Goal: Task Accomplishment & Management: Use online tool/utility

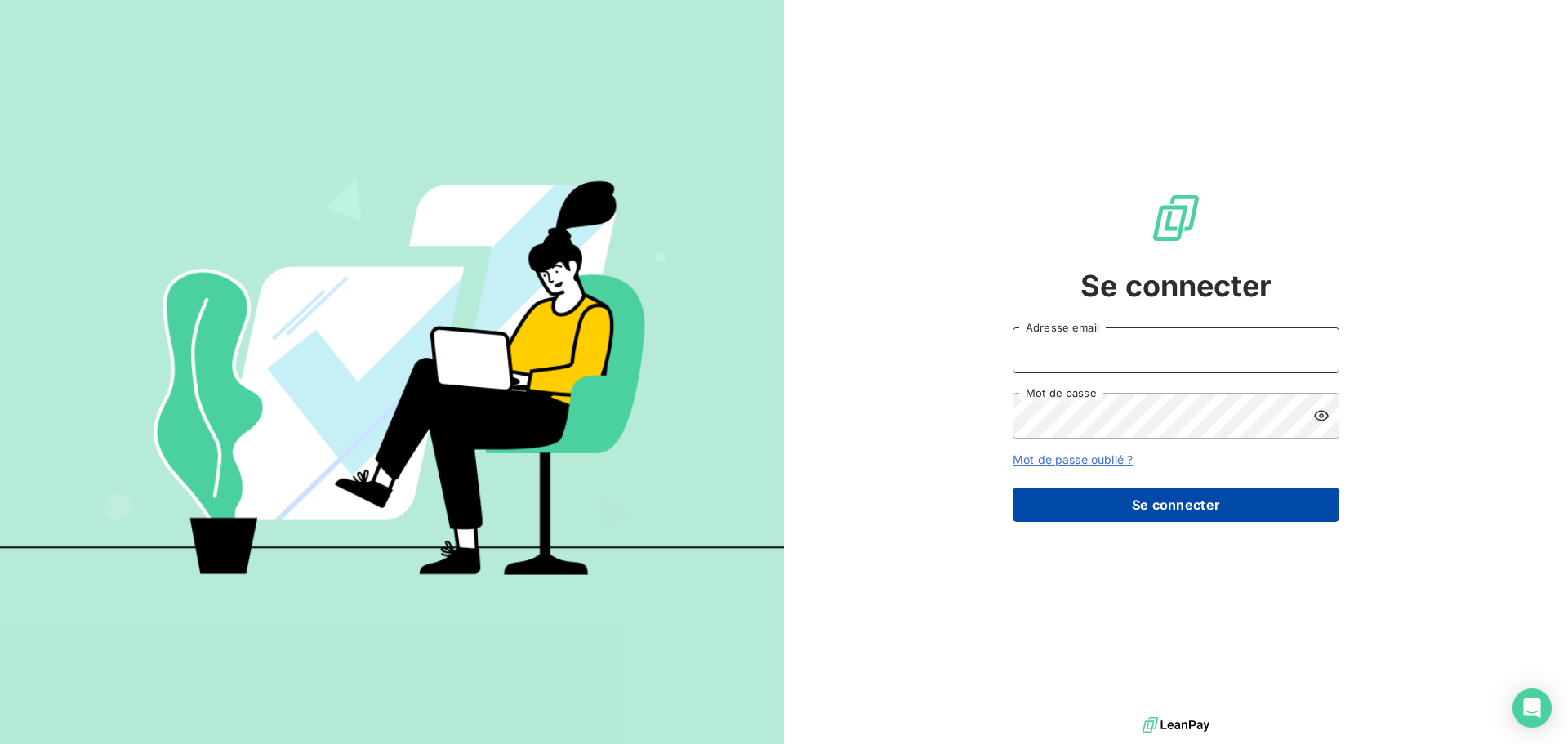
type input "[EMAIL_ADDRESS][DOMAIN_NAME]"
click at [1200, 503] on button "Se connecter" at bounding box center [1176, 505] width 327 height 35
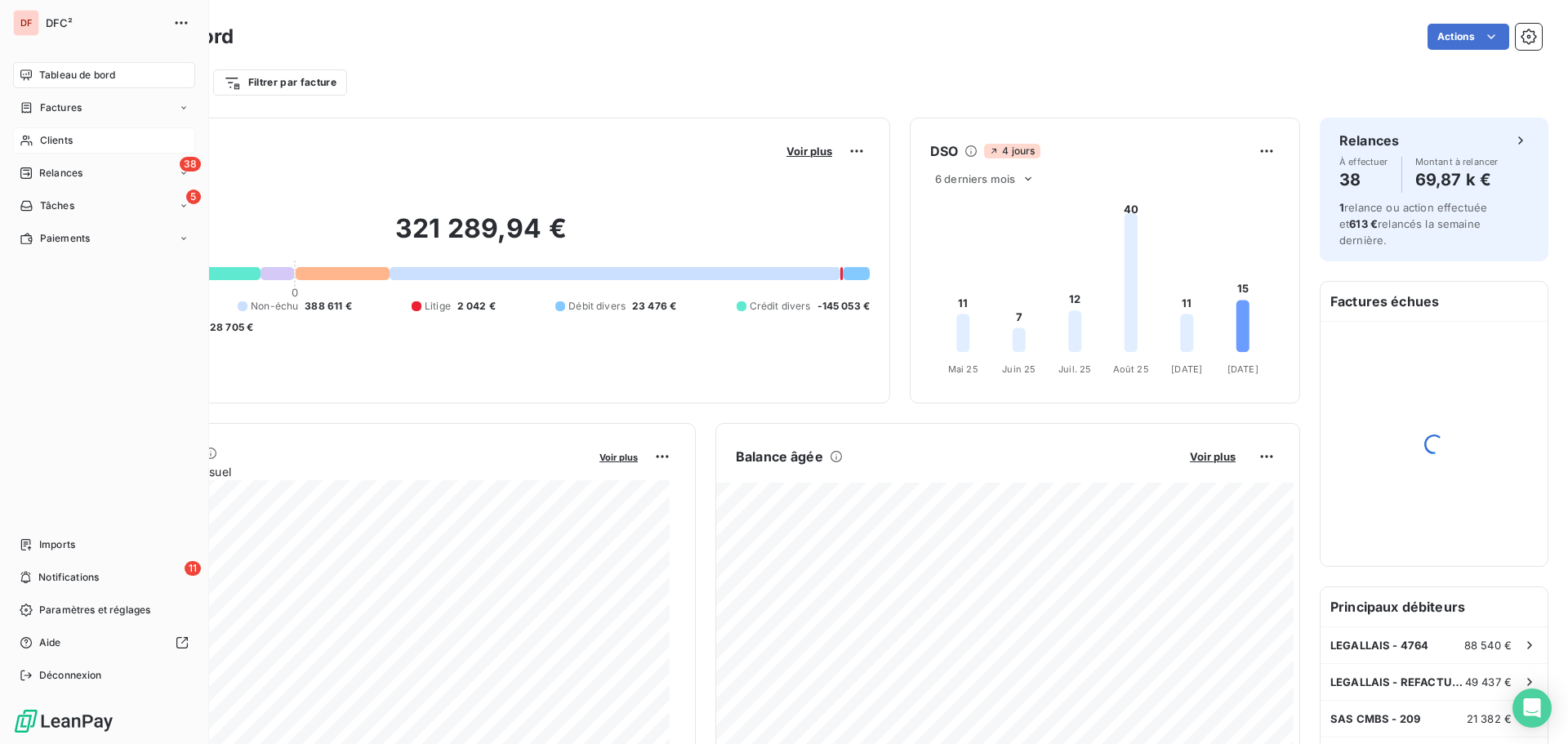
click at [49, 153] on div "Clients" at bounding box center [104, 140] width 182 height 26
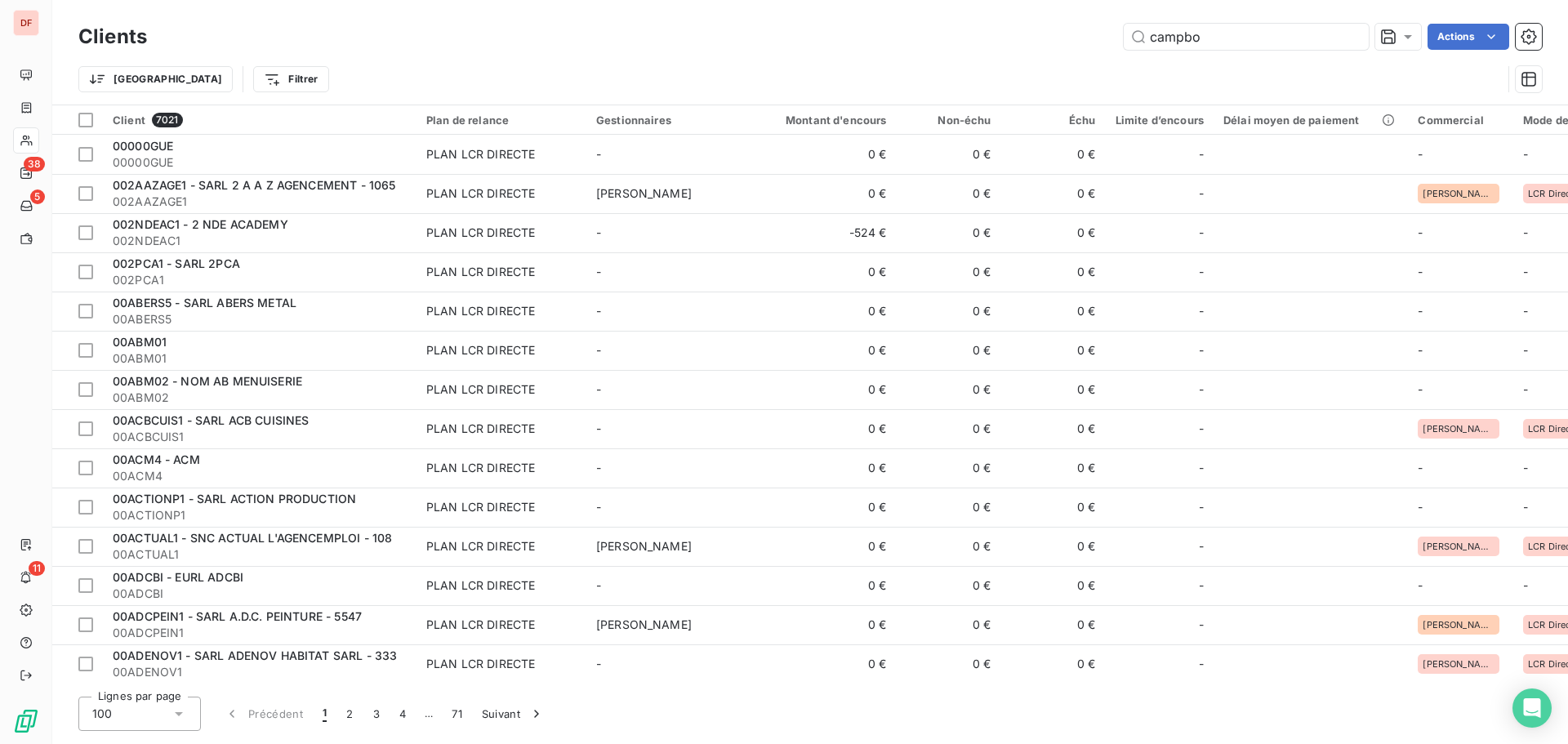
type input "BRODU"
